Goal: Navigation & Orientation: Find specific page/section

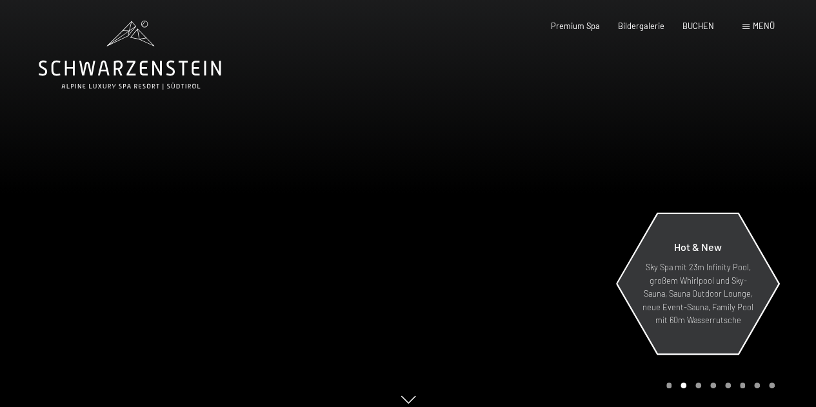
click at [722, 232] on div "Hot & New Sky Spa mit 23m Infinity Pool, großem Whirlpool und Sky-Sauna, Sauna …" at bounding box center [698, 284] width 164 height 138
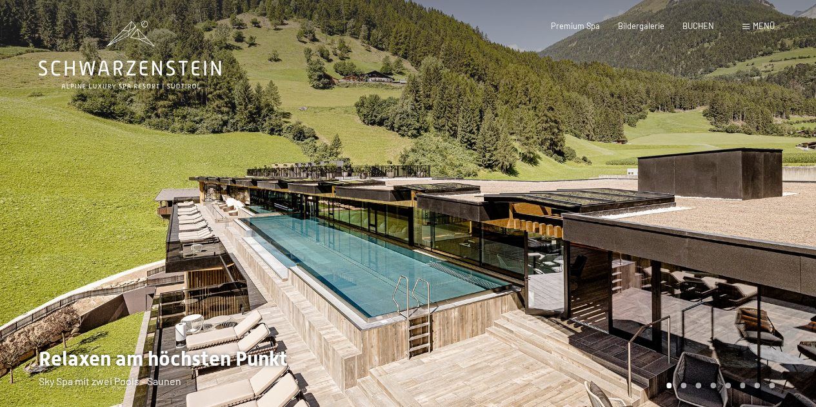
click at [725, 203] on div at bounding box center [613, 209] width 409 height 419
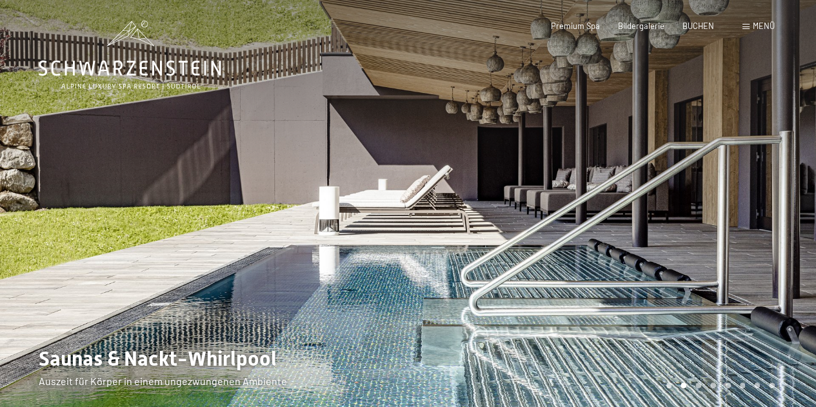
click at [725, 203] on div at bounding box center [613, 209] width 409 height 419
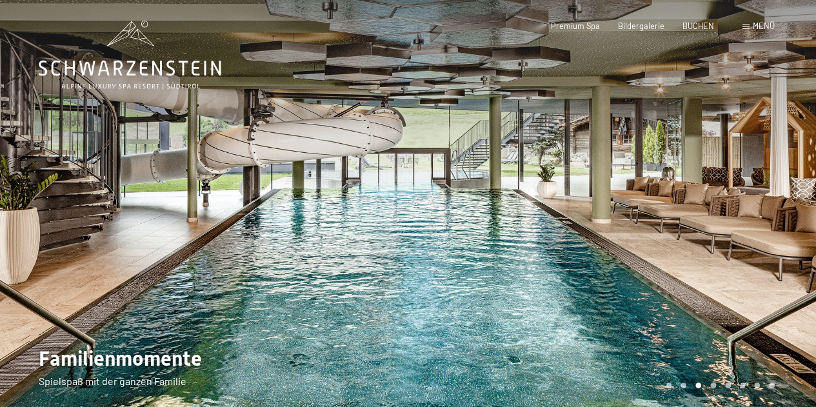
click at [725, 203] on div at bounding box center [613, 209] width 409 height 419
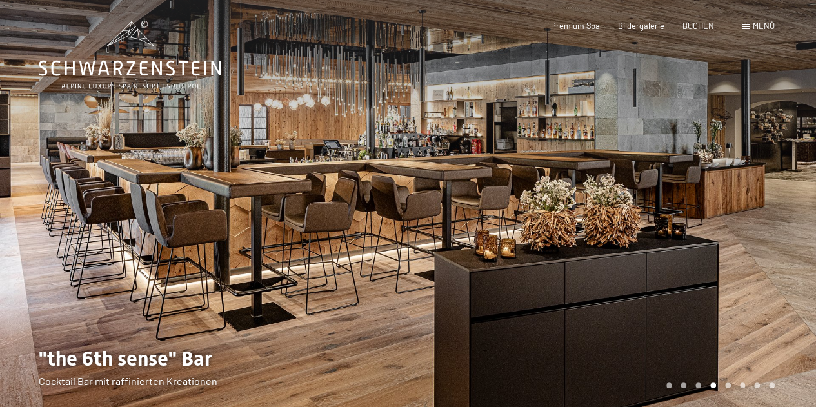
click at [725, 203] on div at bounding box center [613, 209] width 409 height 419
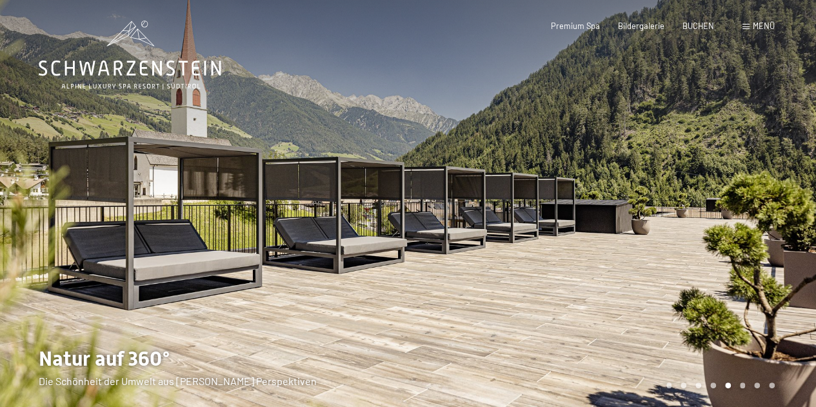
click at [725, 203] on div at bounding box center [613, 209] width 409 height 419
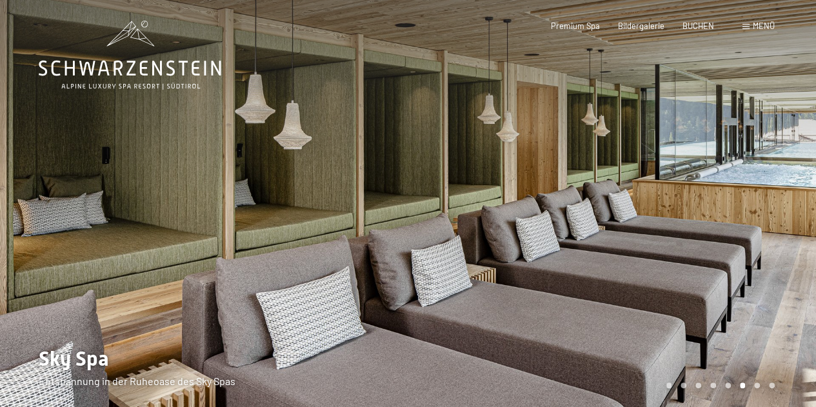
click at [725, 203] on div at bounding box center [613, 209] width 409 height 419
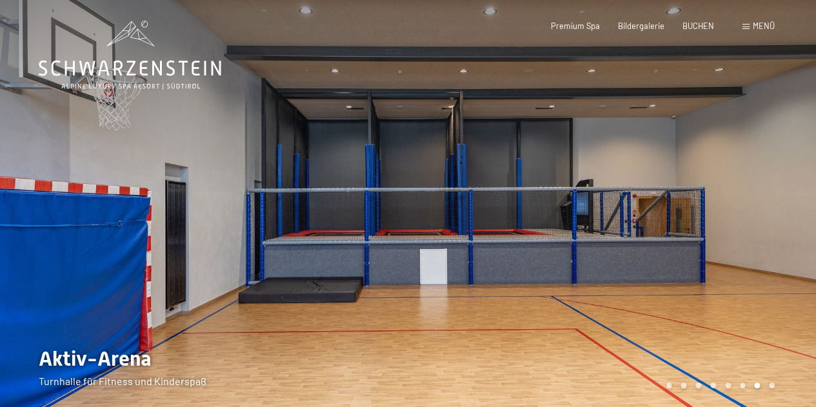
click at [725, 203] on div at bounding box center [613, 209] width 409 height 419
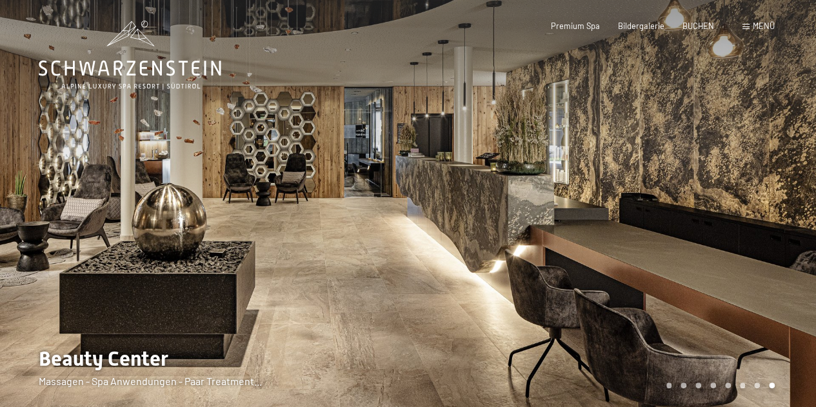
click at [725, 203] on div at bounding box center [613, 209] width 409 height 419
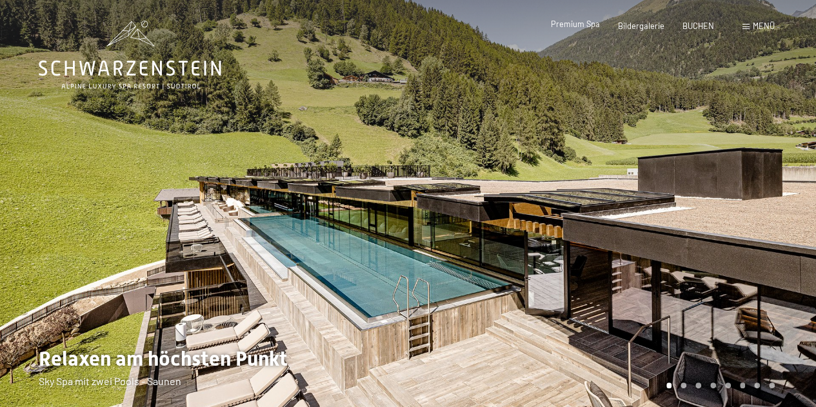
click at [583, 25] on span "Premium Spa" at bounding box center [575, 24] width 49 height 10
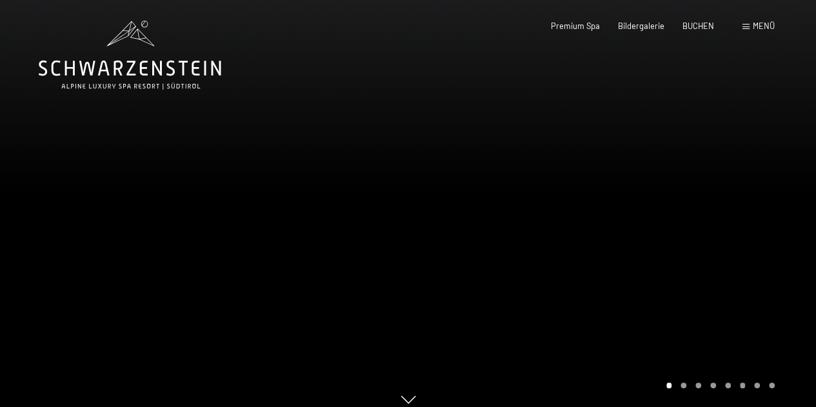
click at [698, 197] on div at bounding box center [613, 209] width 409 height 419
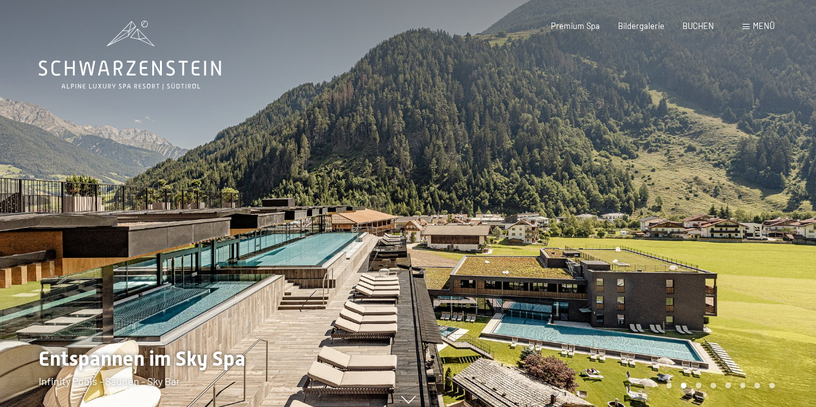
click at [696, 194] on div at bounding box center [613, 209] width 409 height 419
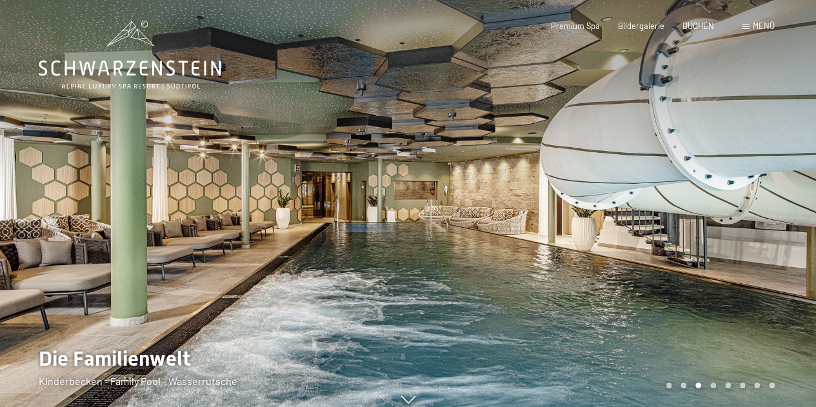
click at [696, 194] on div at bounding box center [613, 209] width 409 height 419
